Goal: Task Accomplishment & Management: Use online tool/utility

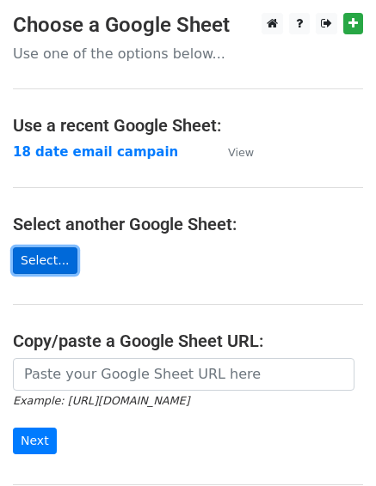
click at [52, 262] on link "Select..." at bounding box center [45, 260] width 64 height 27
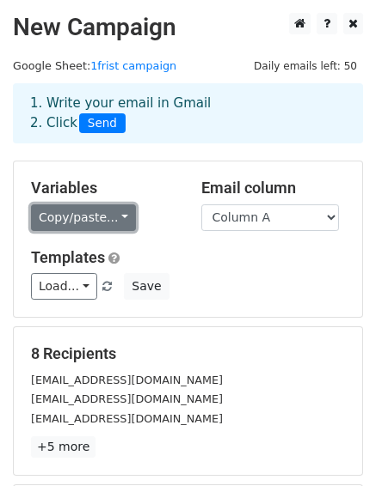
click at [99, 225] on link "Copy/paste..." at bounding box center [83, 218] width 105 height 27
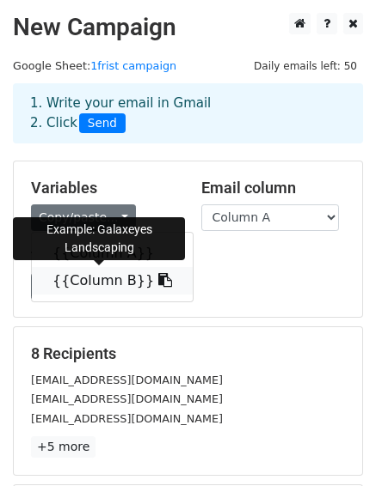
click at [158, 279] on icon at bounding box center [165, 280] width 14 height 14
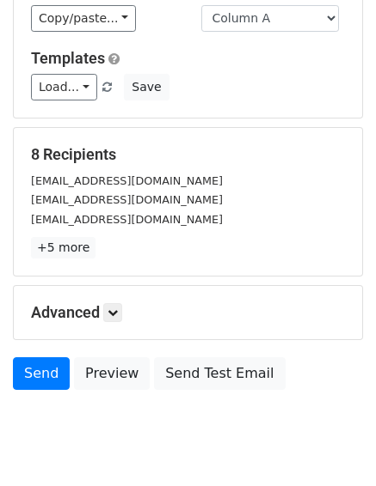
scroll to position [247, 0]
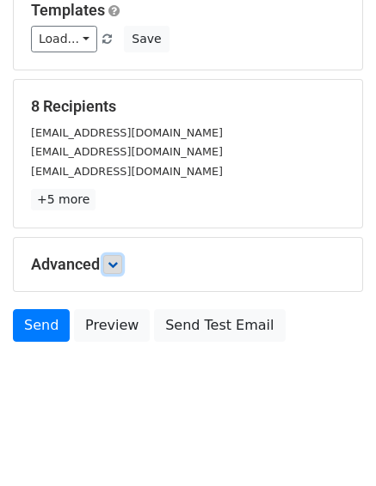
click at [110, 260] on icon at bounding box center [112, 265] width 10 height 10
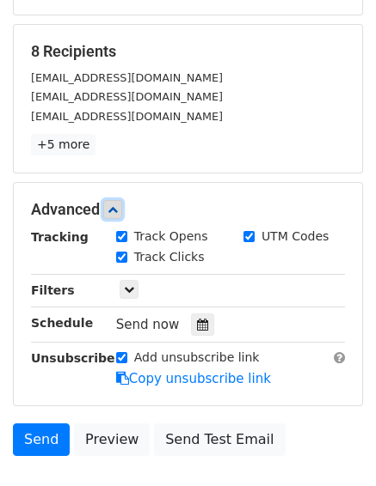
scroll to position [333, 0]
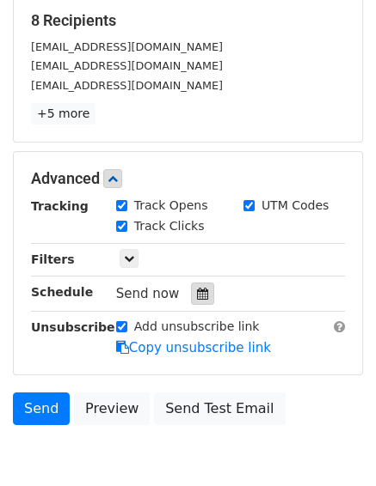
click at [197, 291] on icon at bounding box center [202, 294] width 11 height 12
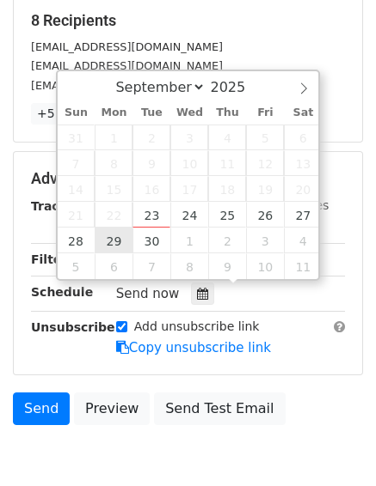
scroll to position [414, 0]
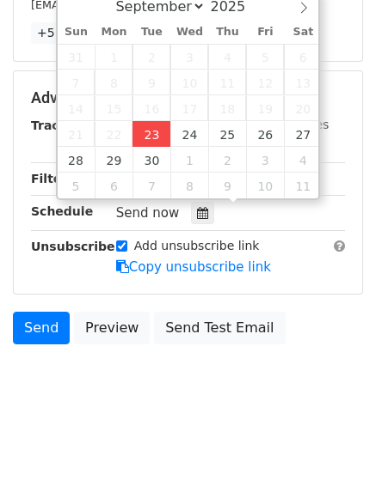
type input "2025-09-23 16:04"
type input "04"
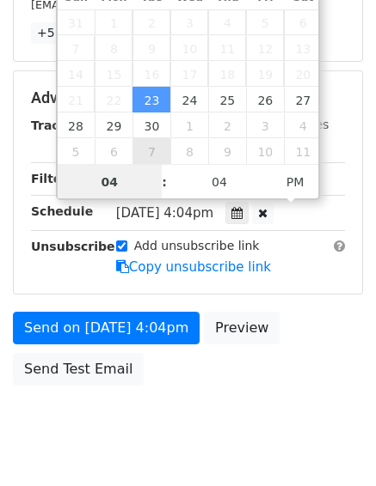
scroll to position [387, 0]
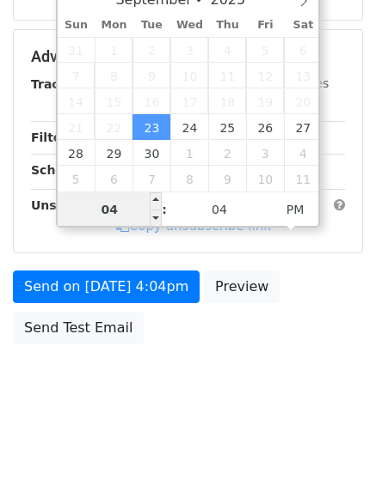
click at [119, 211] on input "04" at bounding box center [110, 209] width 105 height 34
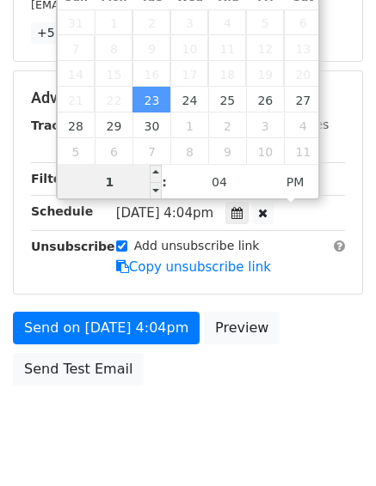
type input "10"
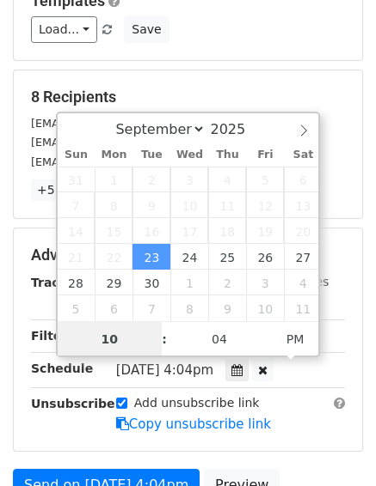
scroll to position [156, 0]
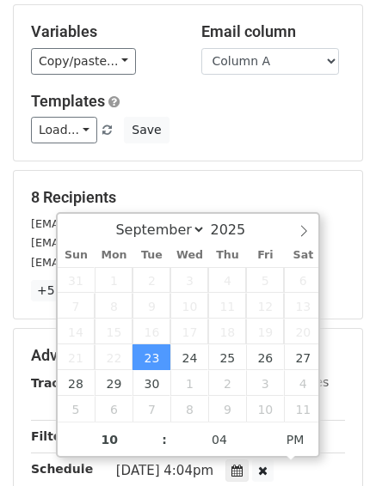
type input "2025-09-23 22:04"
click at [201, 151] on div "Variables Copy/paste... {{Column A}} {{Column B}} Email column Column A Column …" at bounding box center [188, 83] width 348 height 156
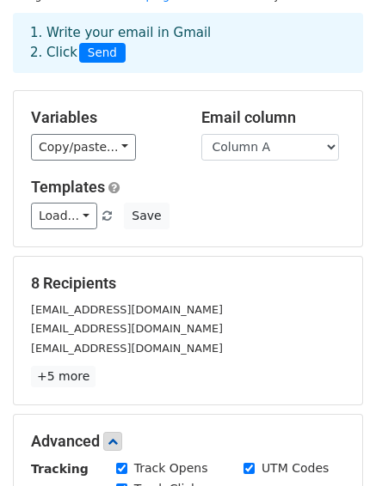
scroll to position [0, 0]
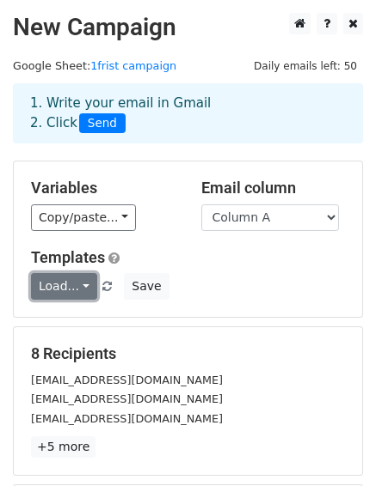
click at [78, 291] on link "Load..." at bounding box center [64, 286] width 66 height 27
click at [75, 288] on link "Load..." at bounding box center [64, 286] width 66 height 27
click at [82, 286] on link "Load..." at bounding box center [64, 286] width 66 height 27
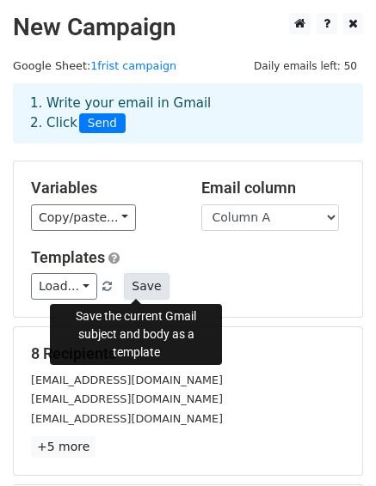
click at [127, 290] on button "Save" at bounding box center [146, 286] width 45 height 27
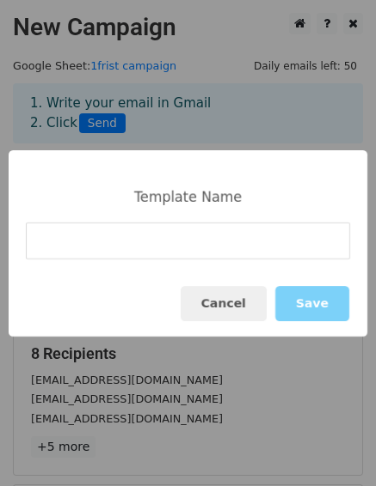
click at [110, 244] on input at bounding box center [188, 241] width 324 height 37
type input "frist email"
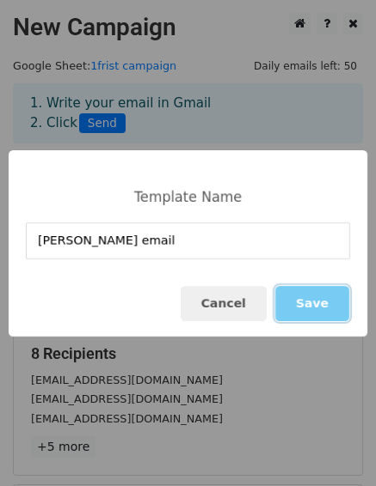
click at [299, 308] on button "Save" at bounding box center [312, 303] width 74 height 35
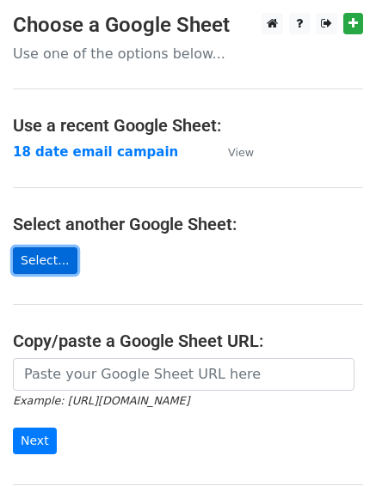
click at [55, 258] on link "Select..." at bounding box center [45, 260] width 64 height 27
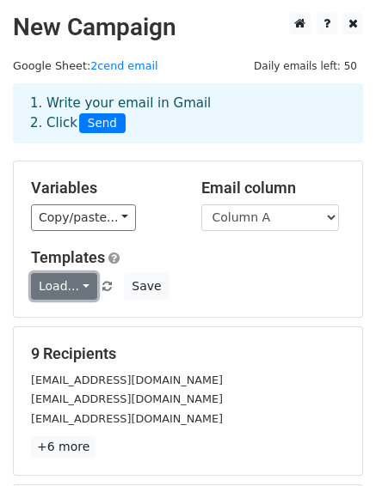
click at [82, 289] on link "Load..." at bounding box center [64, 286] width 66 height 27
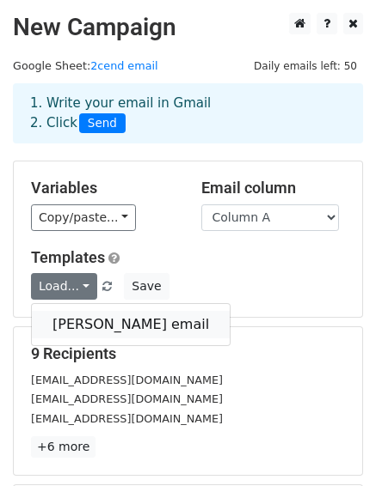
click at [69, 321] on link "frist email" at bounding box center [131, 324] width 198 height 27
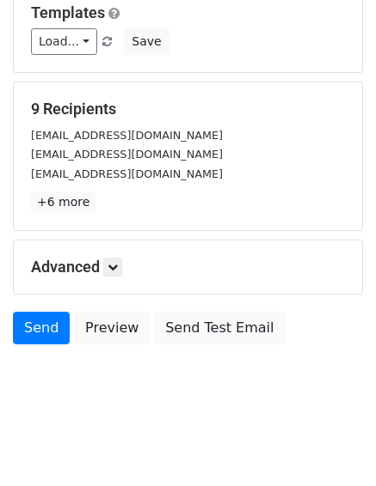
scroll to position [247, 0]
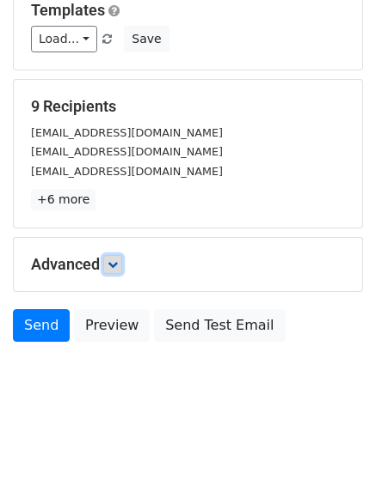
click at [116, 262] on icon at bounding box center [112, 265] width 10 height 10
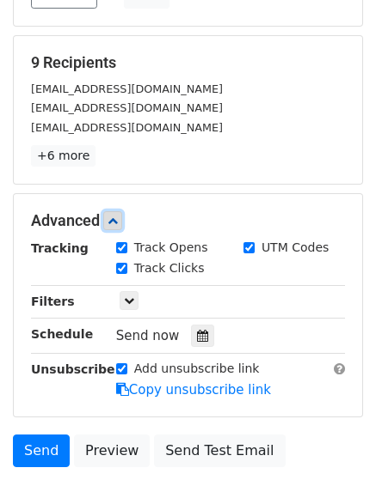
scroll to position [333, 0]
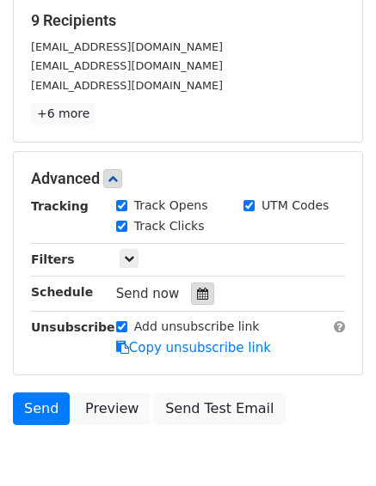
click at [197, 294] on icon at bounding box center [202, 294] width 11 height 12
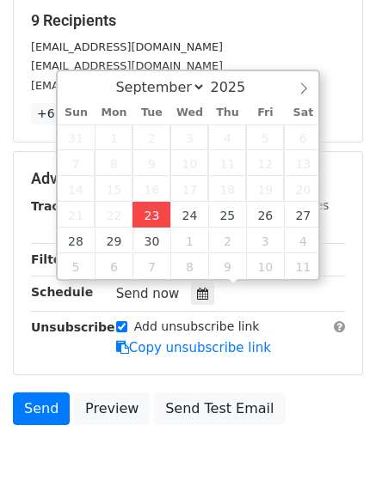
type input "2025-09-23 16:08"
type input "04"
type input "08"
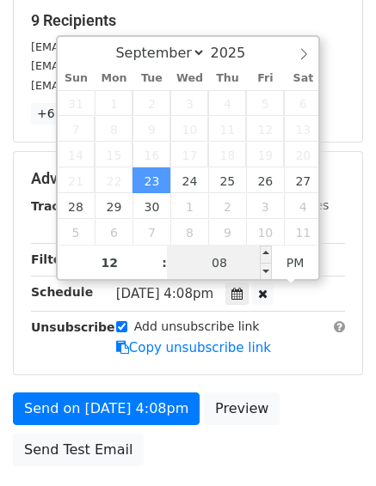
type input "04"
click at [217, 263] on input "08" at bounding box center [219, 263] width 105 height 34
type input "30"
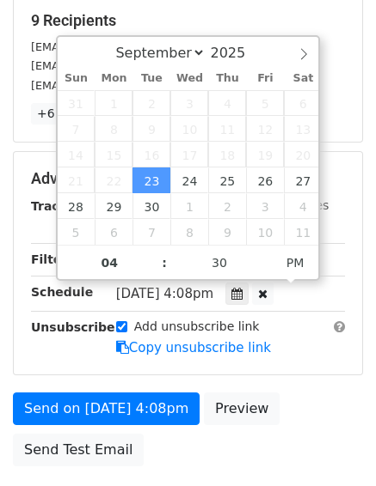
type input "2025-09-23 16:30"
click at [269, 363] on div "Advanced Tracking Track Opens UTM Codes Track Clicks Filters Only include sprea…" at bounding box center [188, 263] width 348 height 223
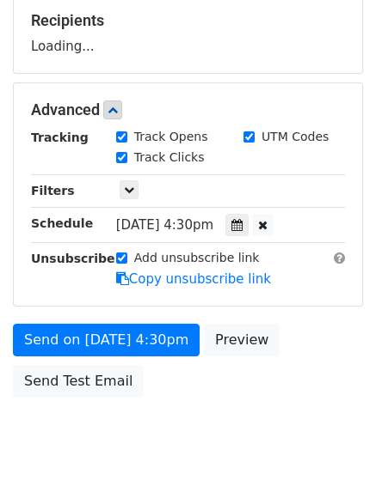
click at [89, 406] on body "New Campaign Daily emails left: 50 Google Sheet: 2cend email 1. Write your emai…" at bounding box center [188, 77] width 376 height 796
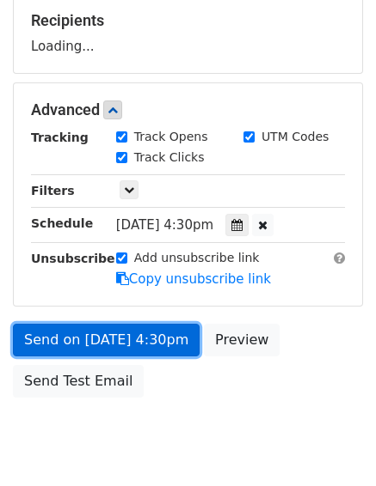
click at [104, 339] on link "Send on Sep 23 at 4:30pm" at bounding box center [106, 340] width 186 height 33
